Goal: Task Accomplishment & Management: Use online tool/utility

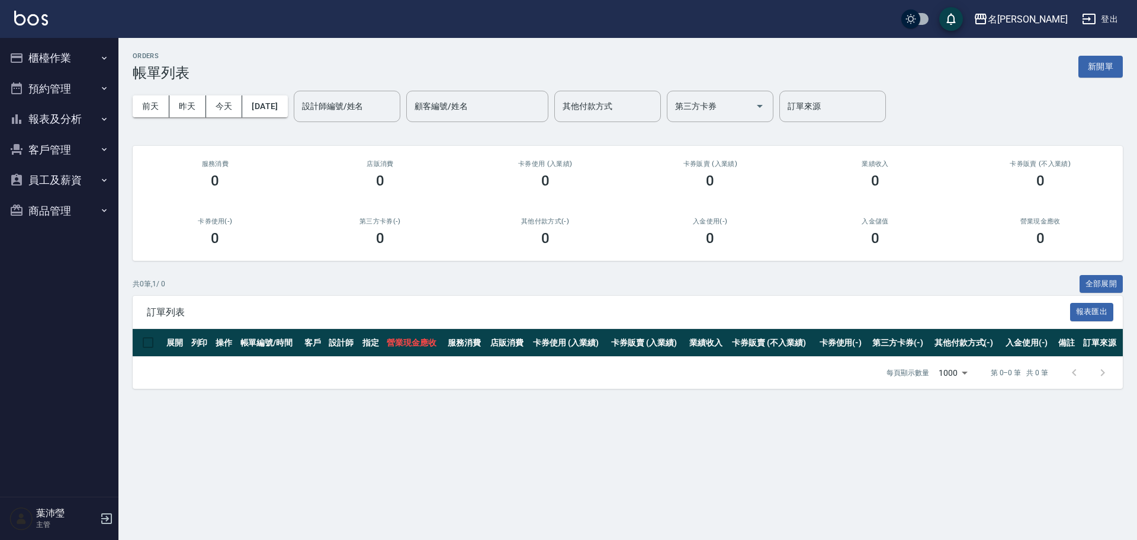
click at [66, 54] on button "櫃檯作業" at bounding box center [59, 58] width 109 height 31
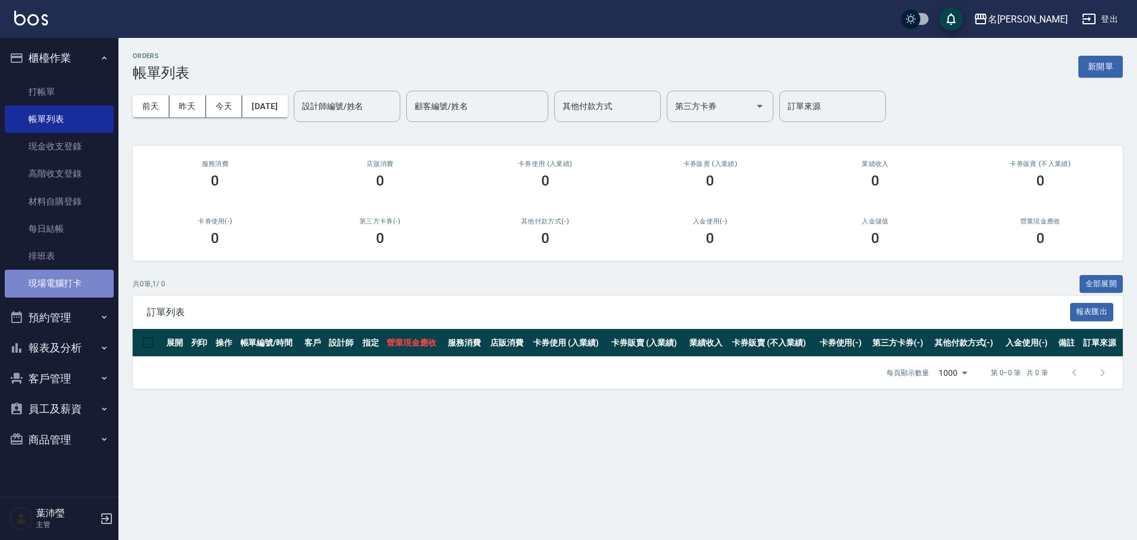
click at [52, 290] on link "現場電腦打卡" at bounding box center [59, 282] width 109 height 27
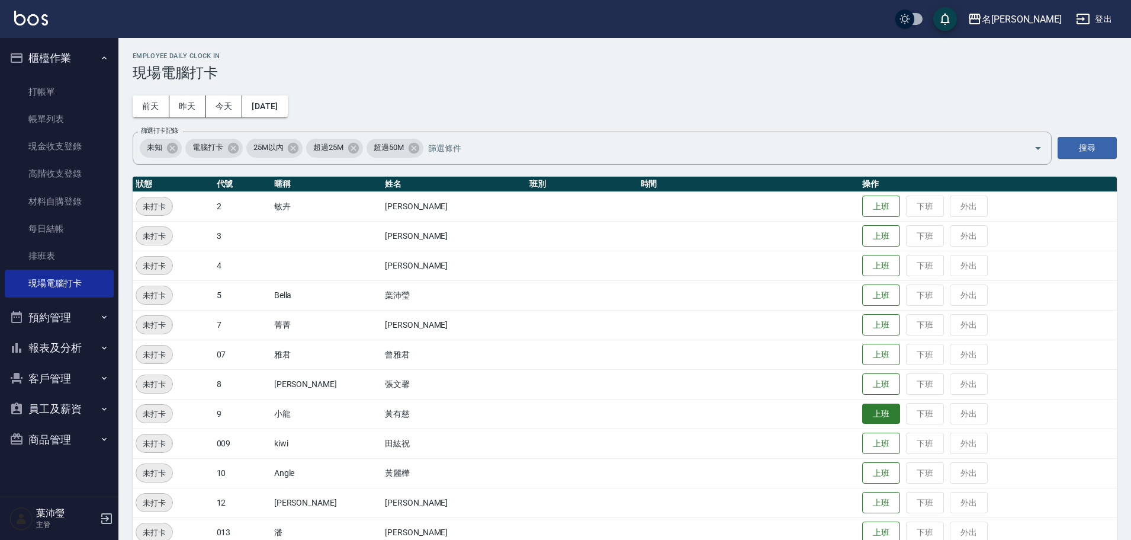
click at [862, 410] on button "上班" at bounding box center [881, 413] width 38 height 21
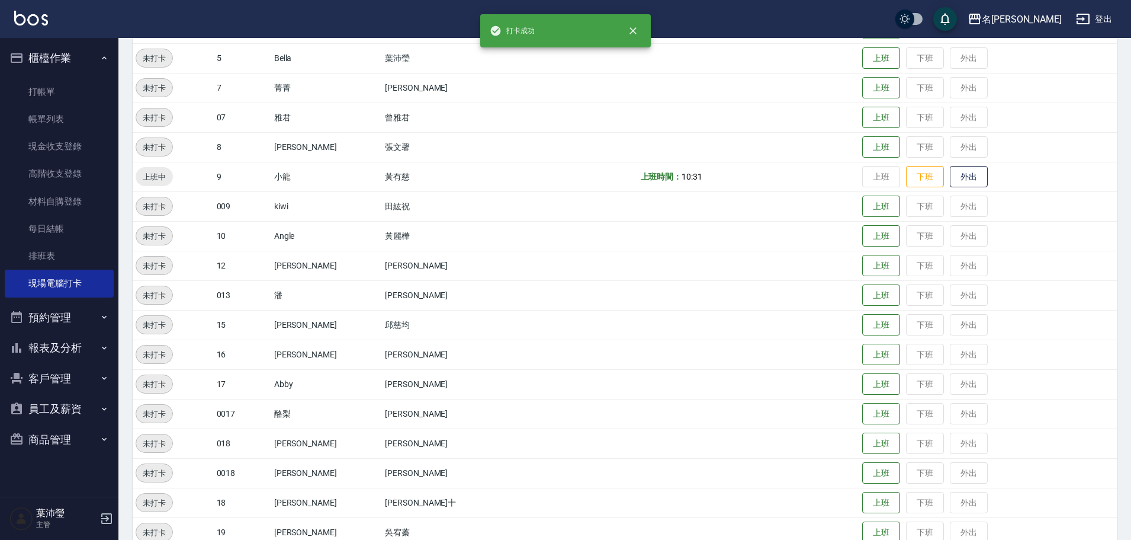
scroll to position [296, 0]
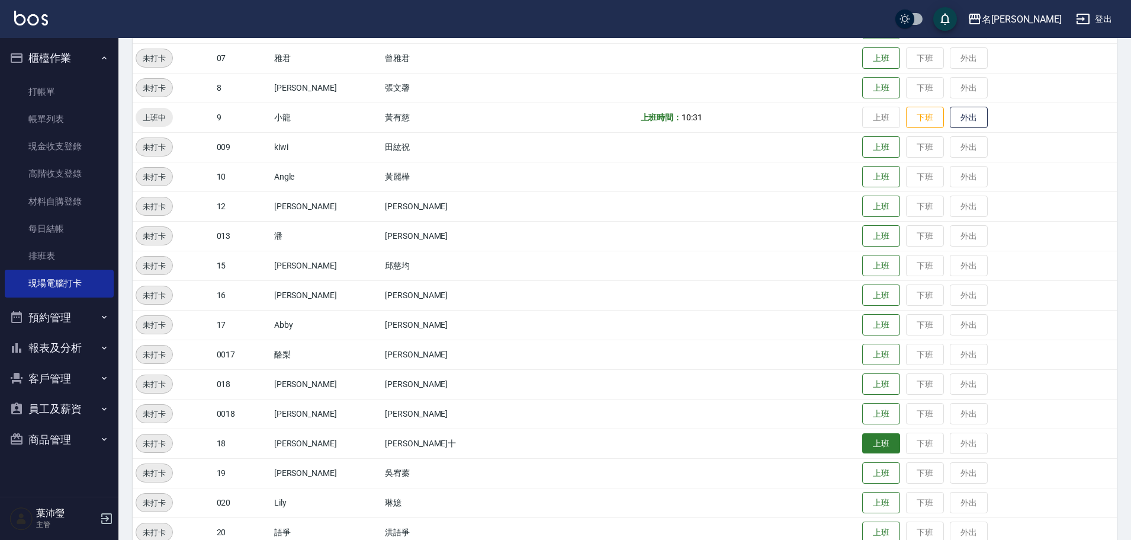
click at [862, 441] on button "上班" at bounding box center [881, 443] width 38 height 21
click at [1090, 303] on td "上班 下班 外出" at bounding box center [988, 295] width 258 height 30
click at [866, 93] on button "上班" at bounding box center [881, 88] width 38 height 21
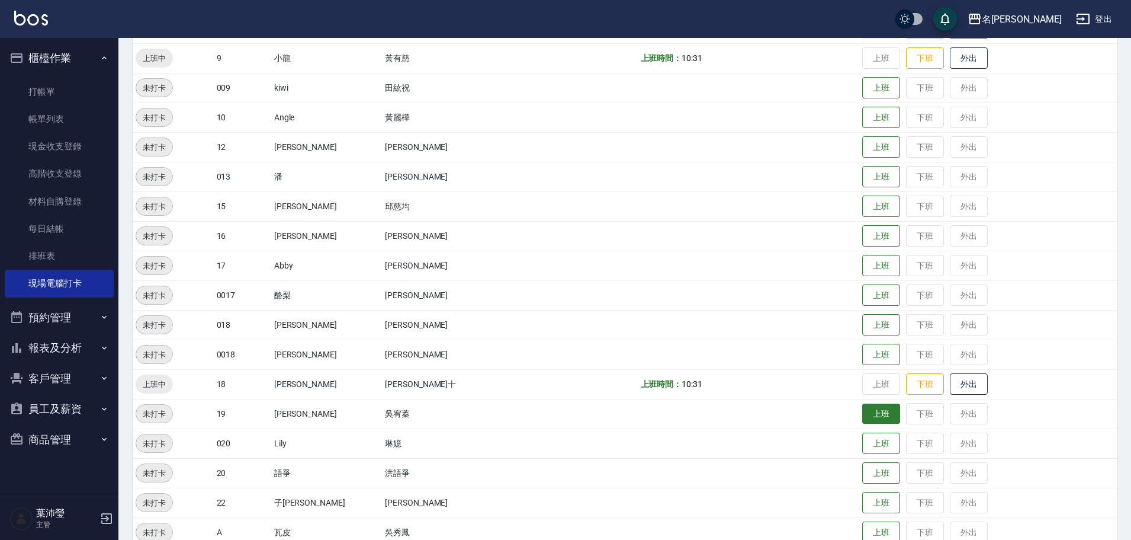
click at [862, 413] on button "上班" at bounding box center [881, 413] width 38 height 21
click at [881, 183] on td "上班 下班 外出" at bounding box center [988, 177] width 258 height 30
click at [862, 144] on button "上班" at bounding box center [881, 147] width 38 height 21
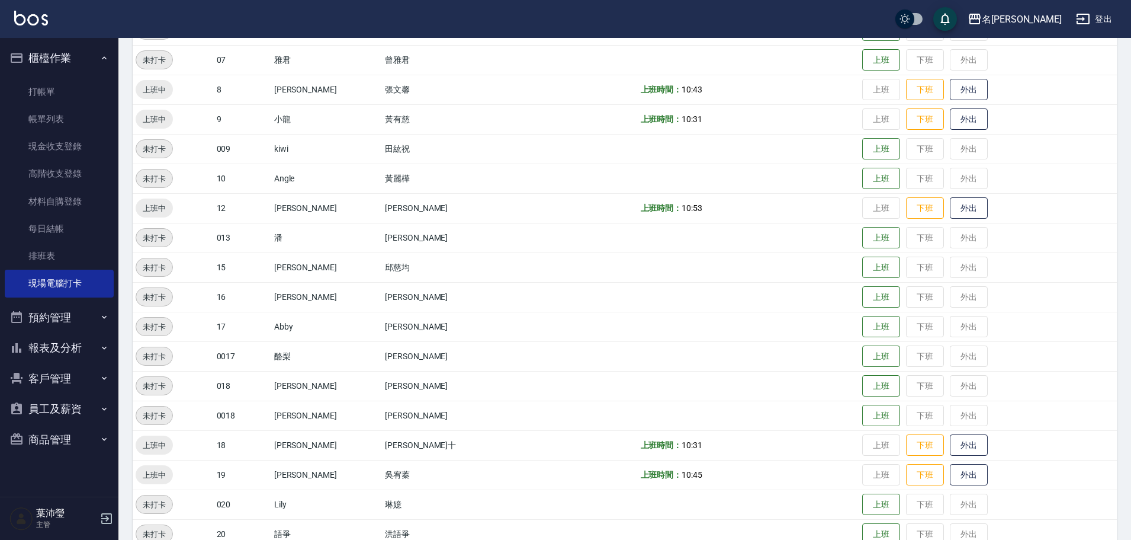
scroll to position [237, 0]
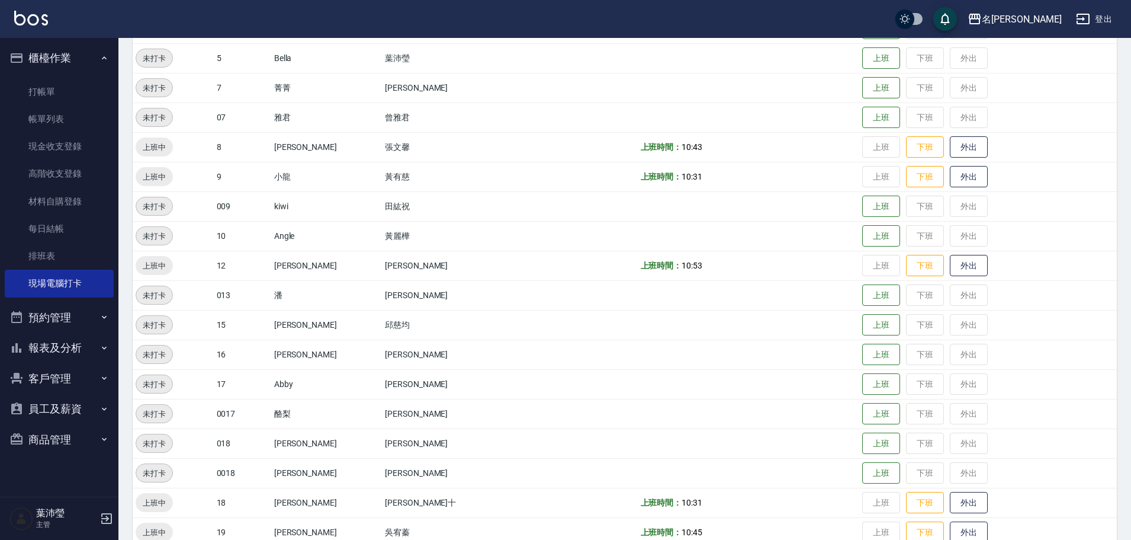
click at [52, 359] on button "報表及分析" at bounding box center [59, 347] width 109 height 31
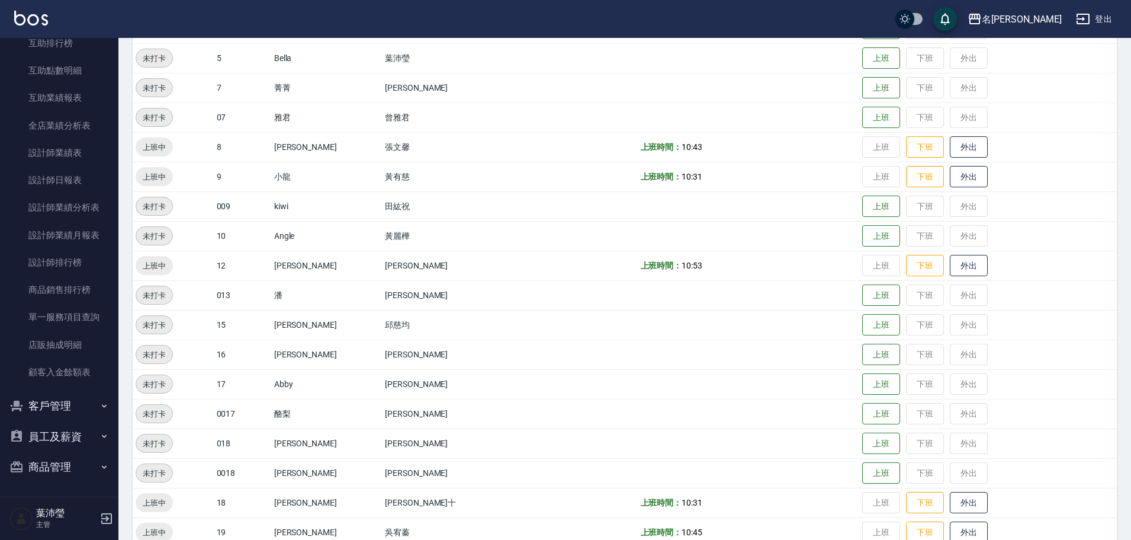
click at [37, 405] on button "客戶管理" at bounding box center [59, 405] width 109 height 31
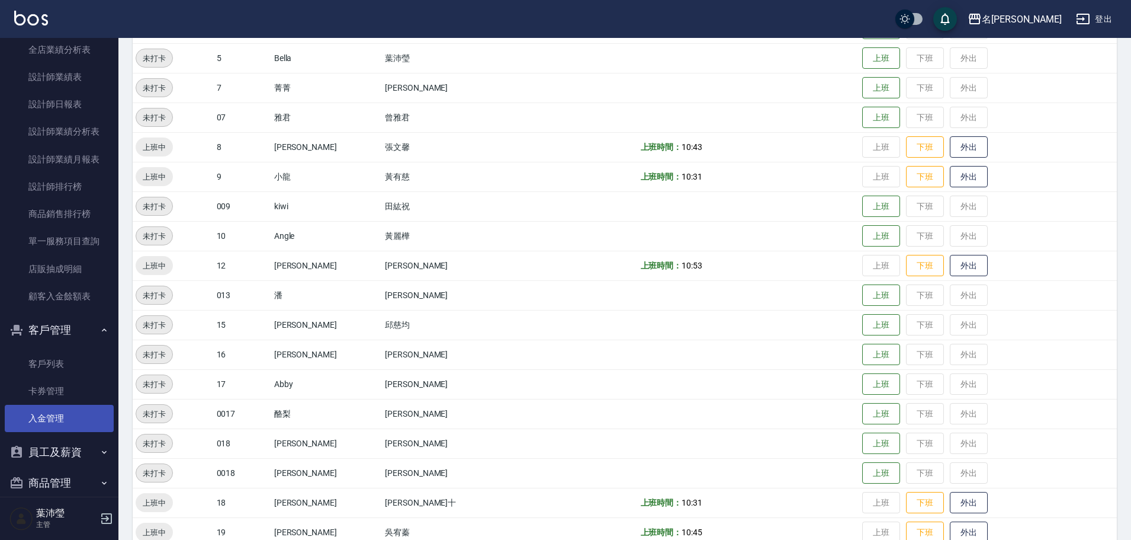
scroll to position [566, 0]
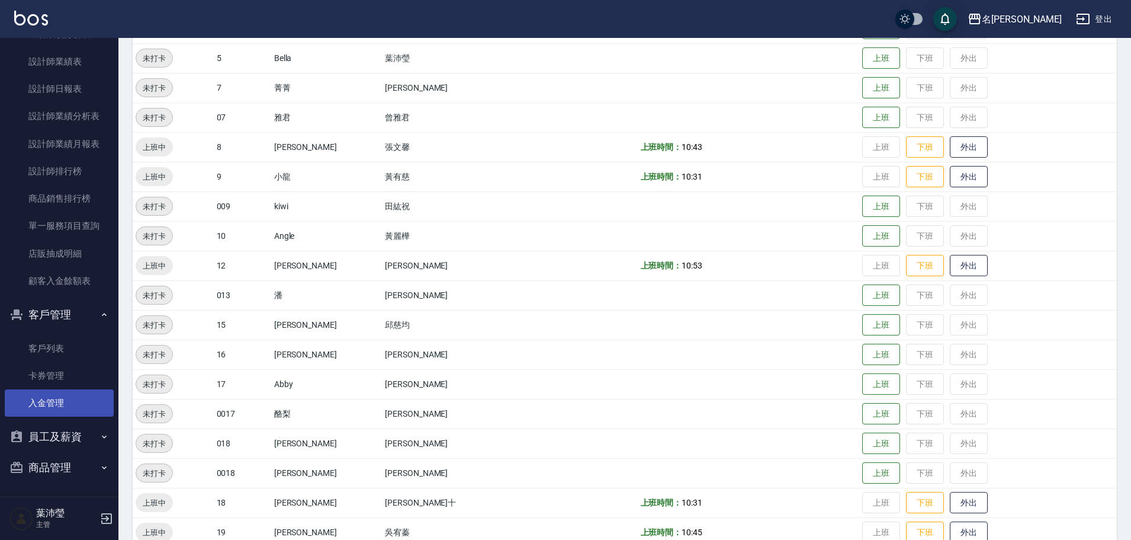
click at [37, 396] on link "入金管理" at bounding box center [59, 402] width 109 height 27
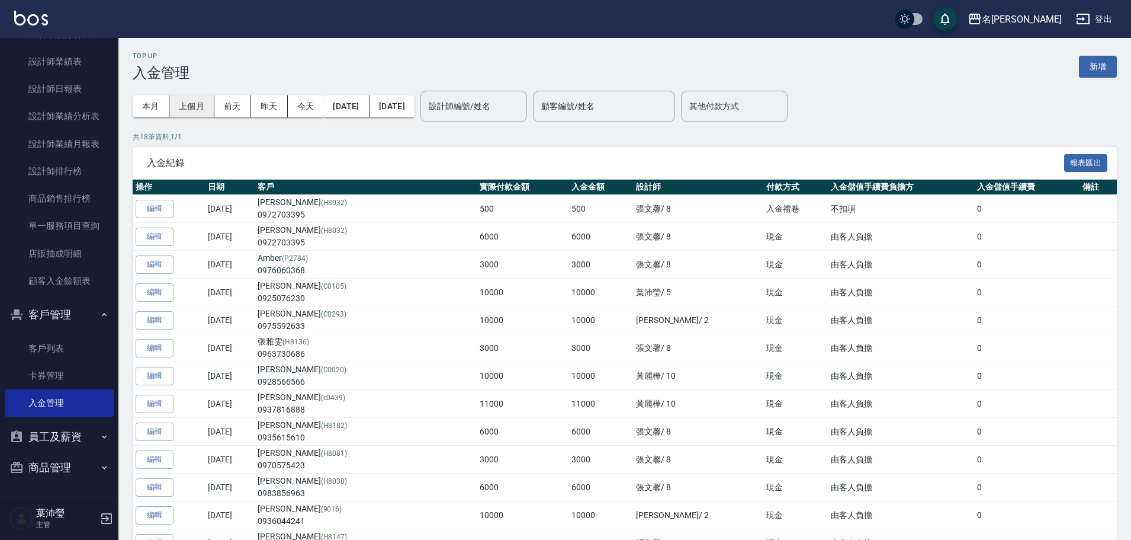
click at [197, 108] on button "上個月" at bounding box center [191, 106] width 45 height 22
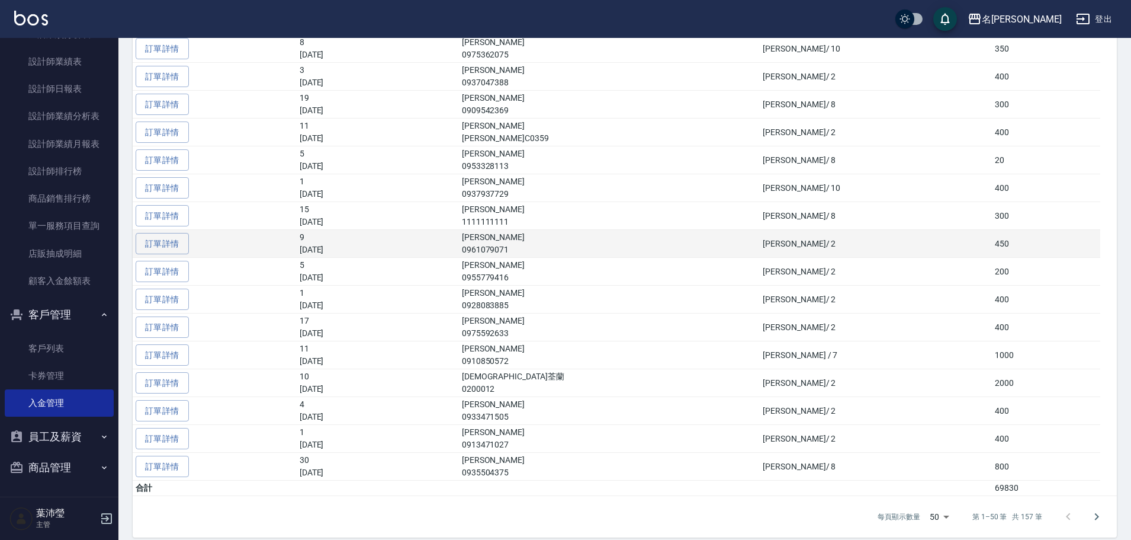
scroll to position [2172, 0]
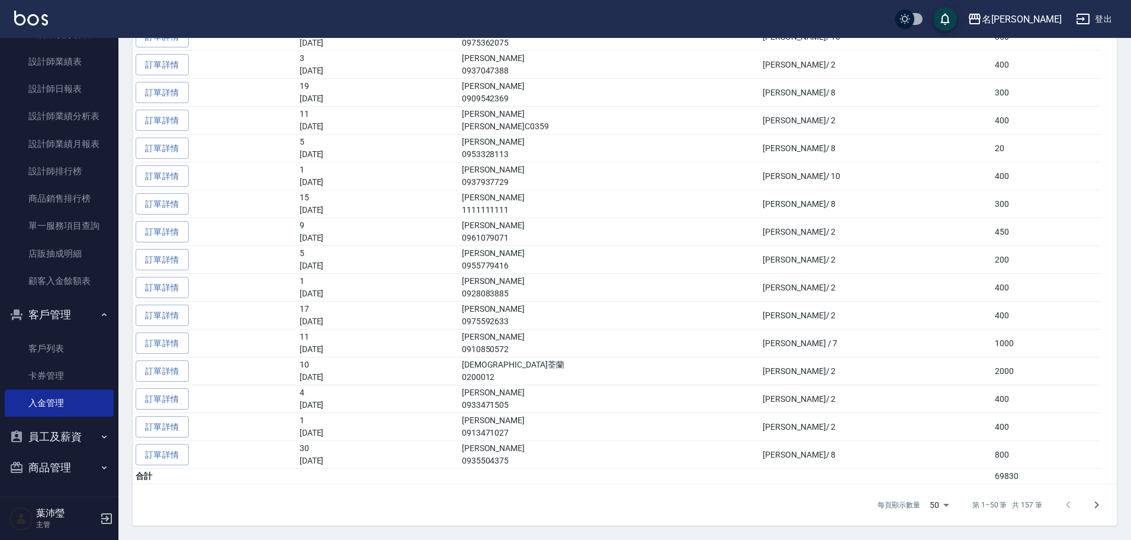
click at [992, 476] on td "69830" at bounding box center [1046, 475] width 108 height 15
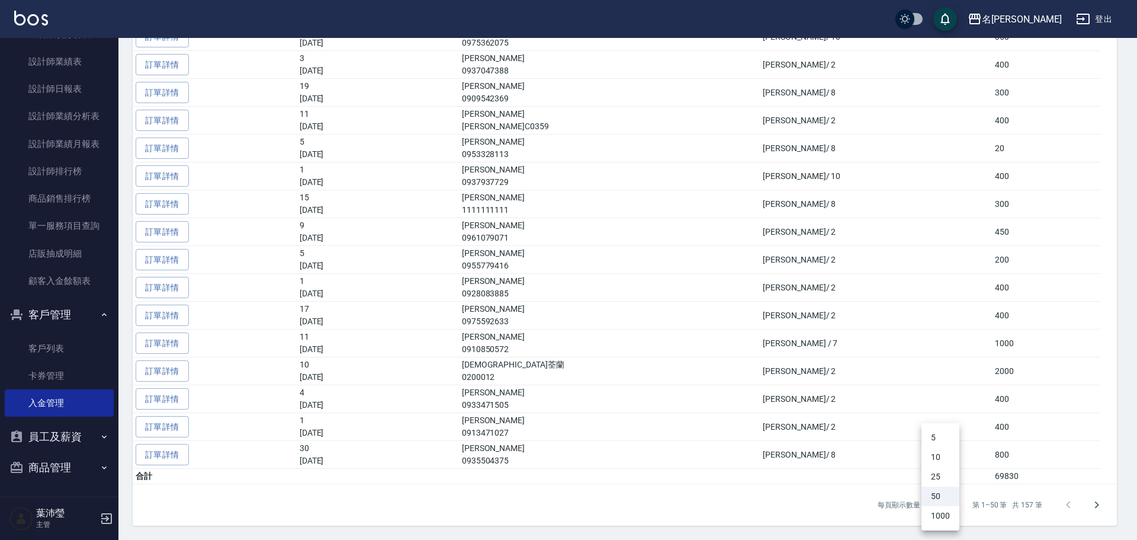
click at [1029, 502] on div at bounding box center [568, 270] width 1137 height 540
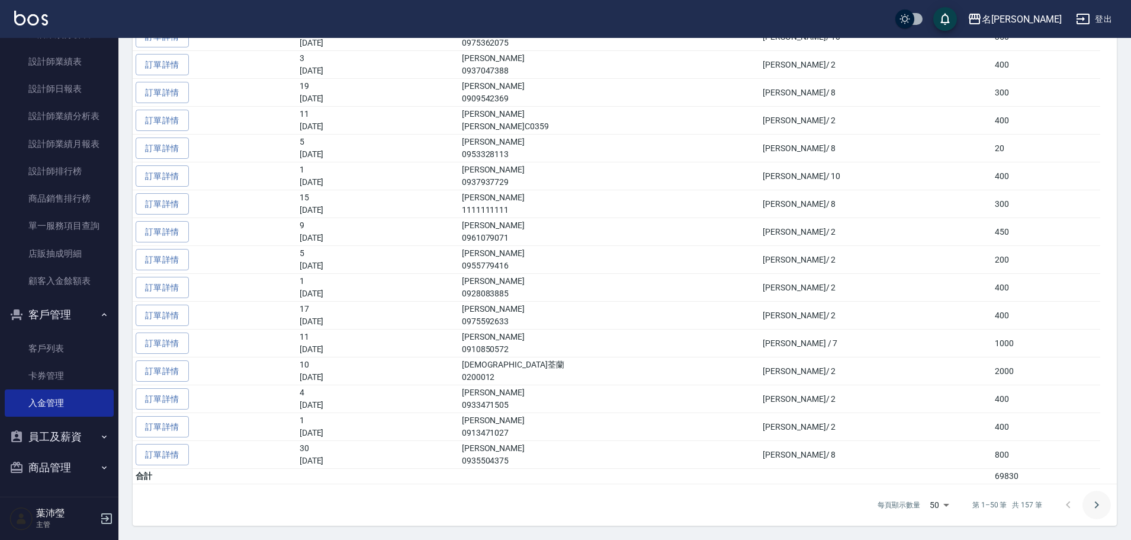
click at [1096, 505] on icon "Go to next page" at bounding box center [1097, 504] width 14 height 14
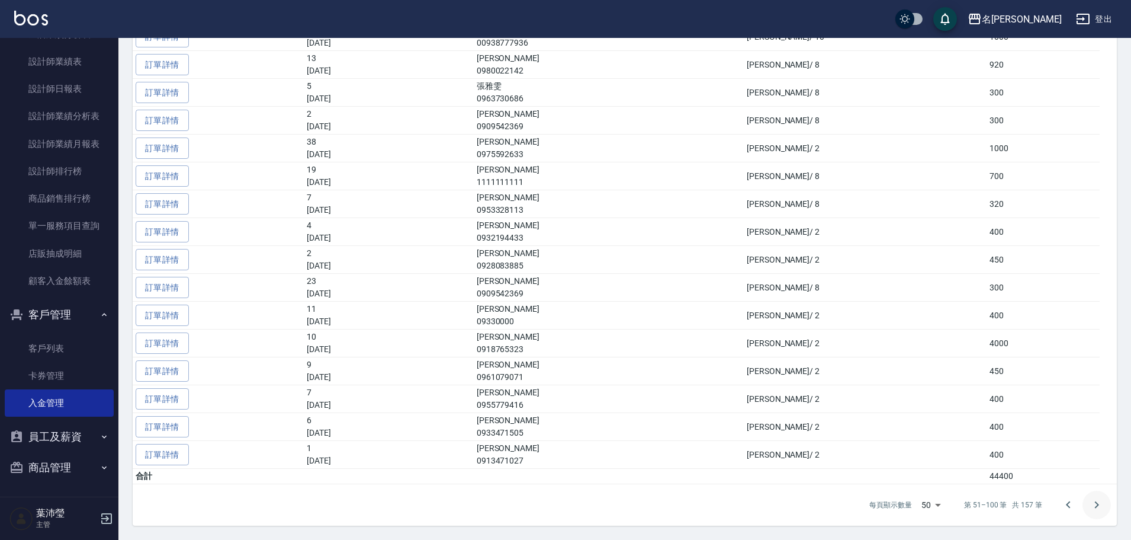
click at [1110, 508] on button "Go to next page" at bounding box center [1097, 504] width 28 height 28
click at [997, 478] on td "52310" at bounding box center [1043, 475] width 113 height 15
click at [987, 472] on td "52310" at bounding box center [1043, 475] width 113 height 15
click at [1100, 499] on icon "Go to next page" at bounding box center [1097, 504] width 14 height 14
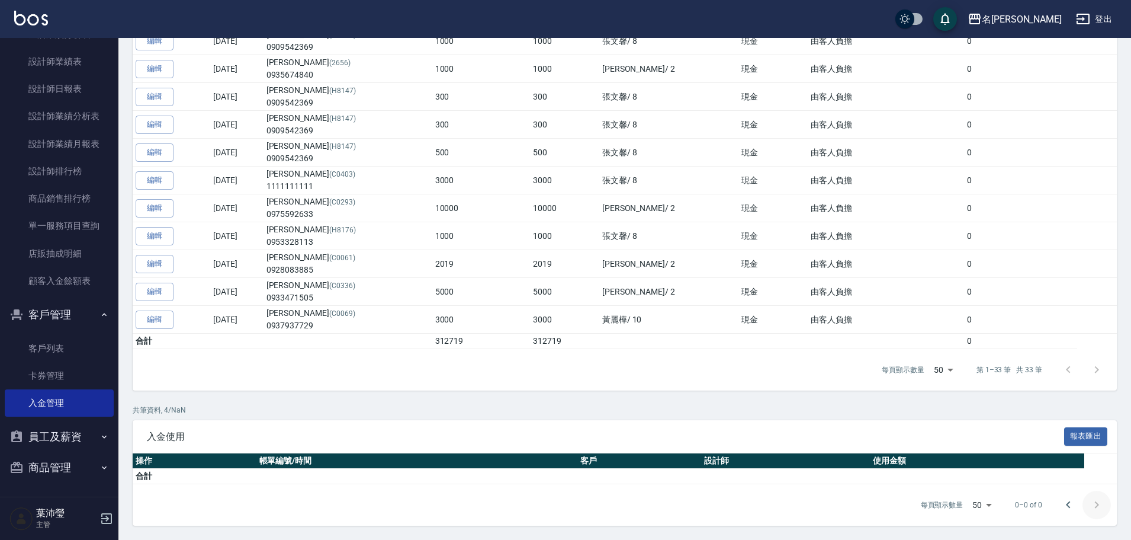
scroll to position [975, 0]
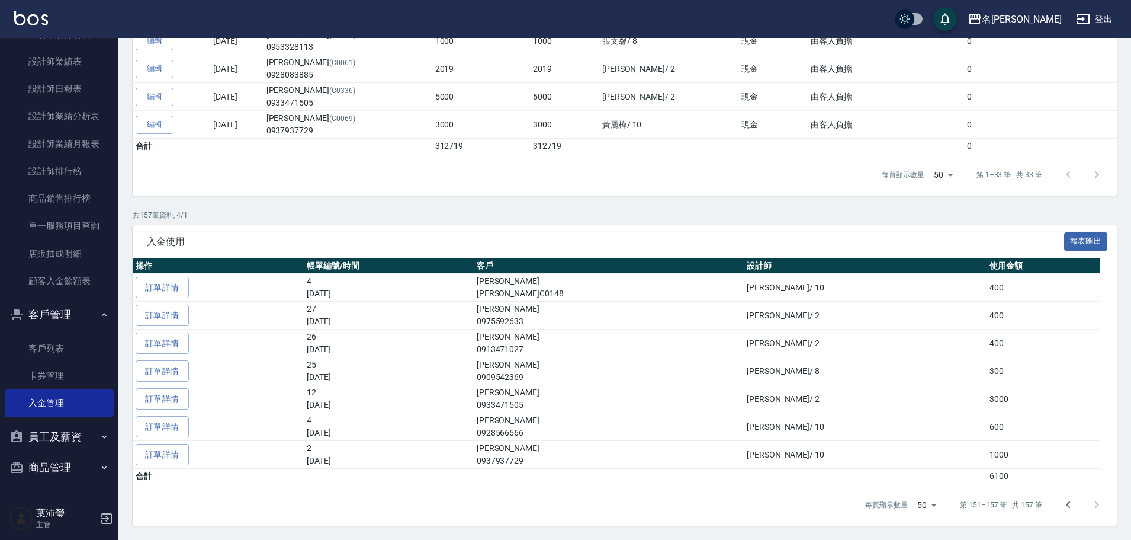
click at [1100, 506] on div at bounding box center [1082, 504] width 57 height 28
click at [1066, 506] on icon "Go to previous page" at bounding box center [1068, 504] width 14 height 14
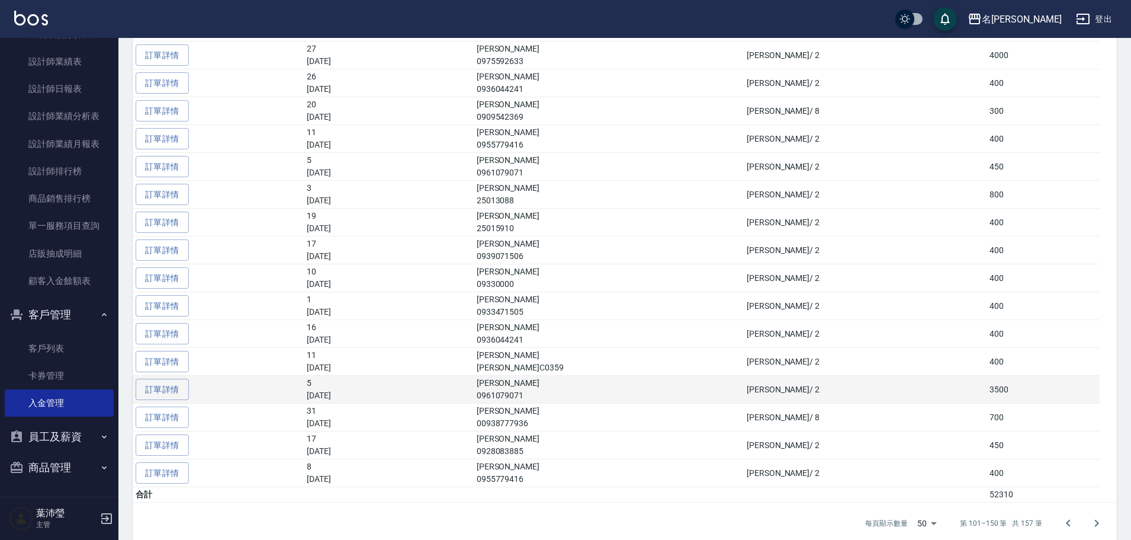
scroll to position [2172, 0]
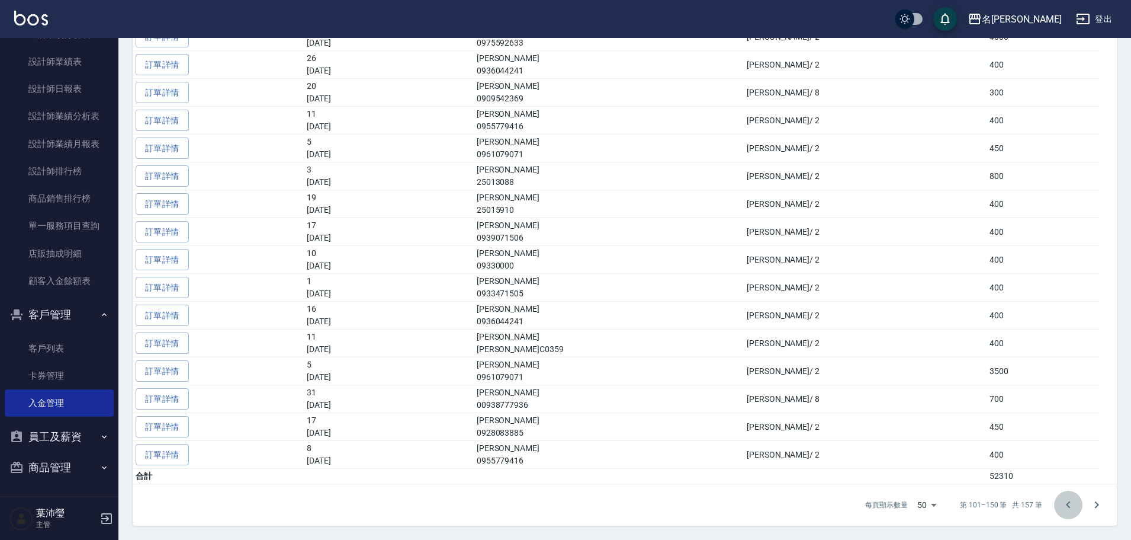
click at [1064, 500] on icon "Go to previous page" at bounding box center [1068, 504] width 14 height 14
click at [1060, 507] on button "Go to previous page" at bounding box center [1068, 504] width 28 height 28
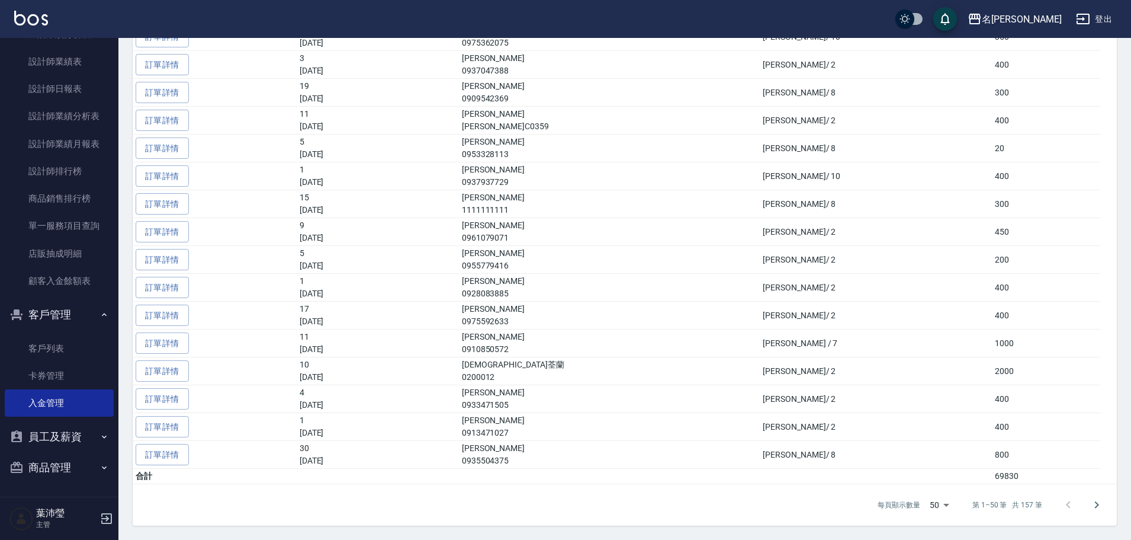
click at [1064, 502] on div at bounding box center [1082, 504] width 57 height 28
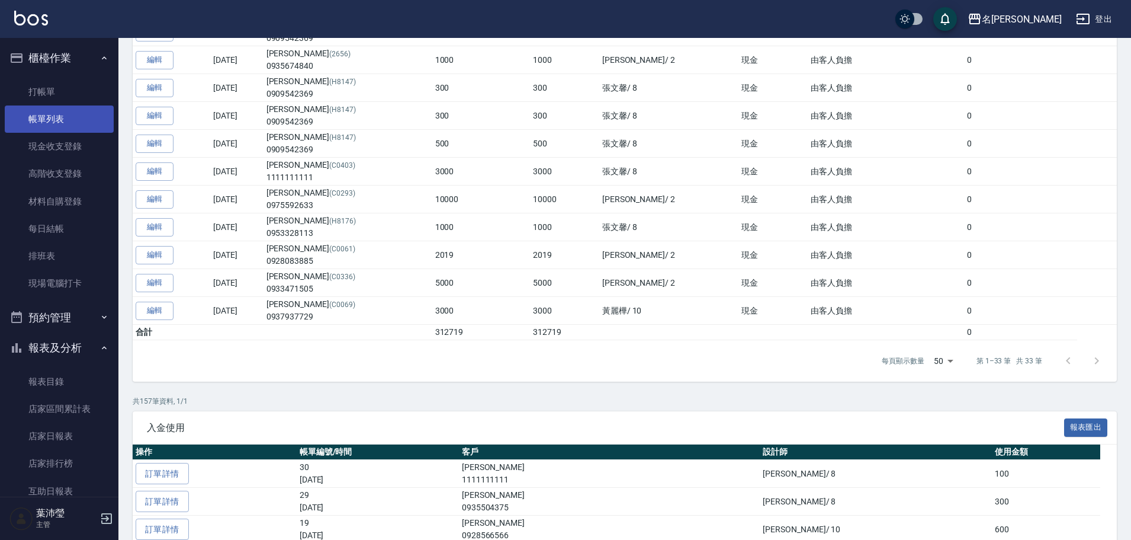
scroll to position [573, 0]
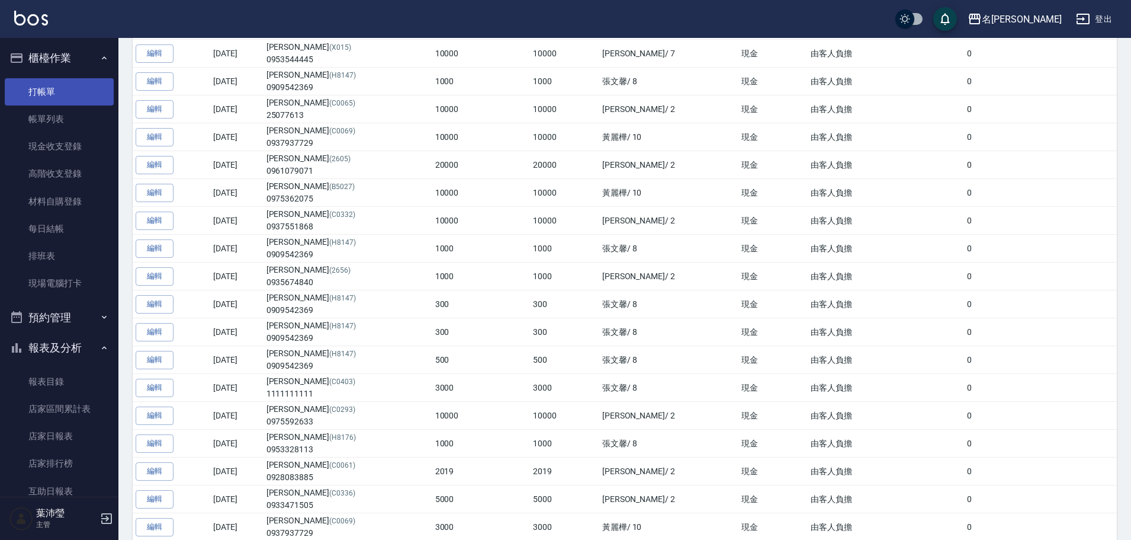
click at [65, 104] on link "打帳單" at bounding box center [59, 91] width 109 height 27
